Goal: Transaction & Acquisition: Download file/media

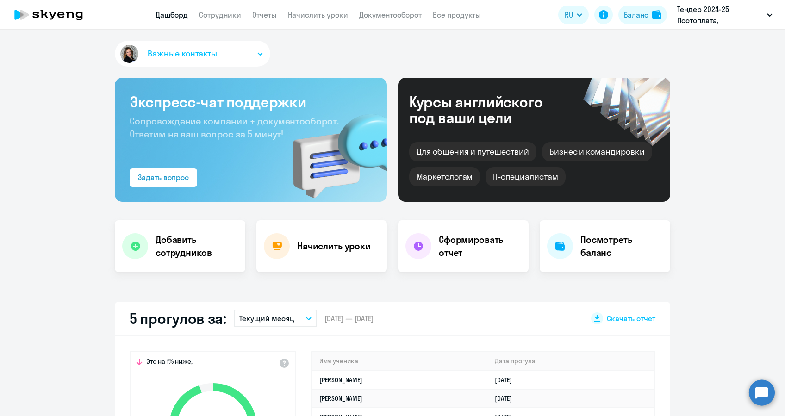
select select "30"
click at [389, 18] on link "Документооборот" at bounding box center [390, 14] width 62 height 9
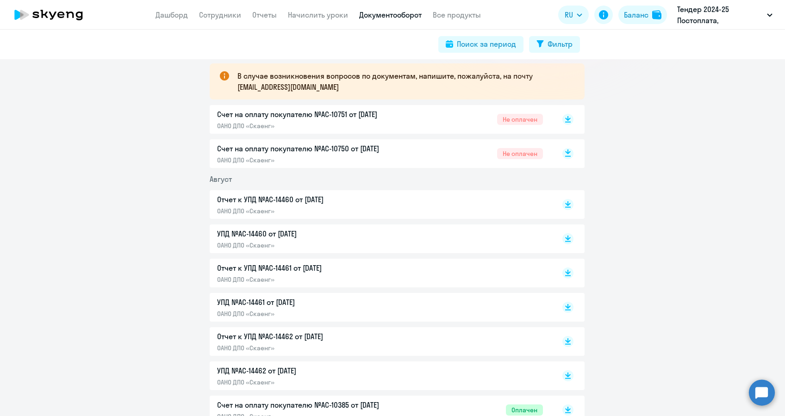
scroll to position [185, 0]
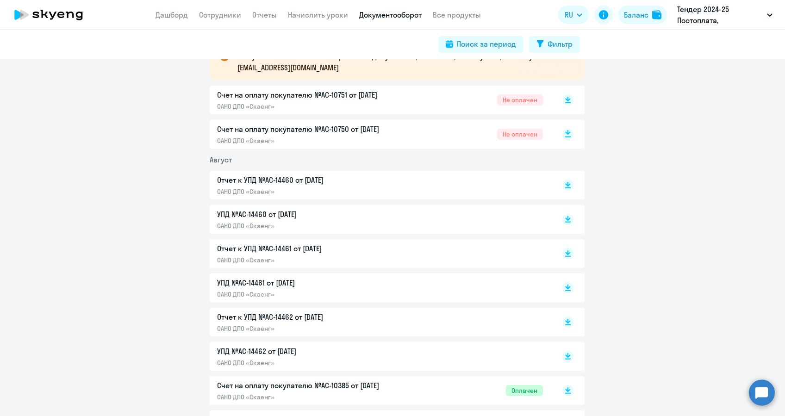
click at [566, 161] on li "Август" at bounding box center [397, 159] width 375 height 11
click at [569, 134] on div "Счет на оплату покупателю №AC-10750 от [DATE] ОАНО ДПО «Скаенг» Не оплачен" at bounding box center [397, 134] width 375 height 29
click at [563, 135] on rect at bounding box center [567, 134] width 11 height 11
click at [565, 102] on rect at bounding box center [567, 99] width 11 height 11
